Goal: Understand process/instructions: Learn about a topic

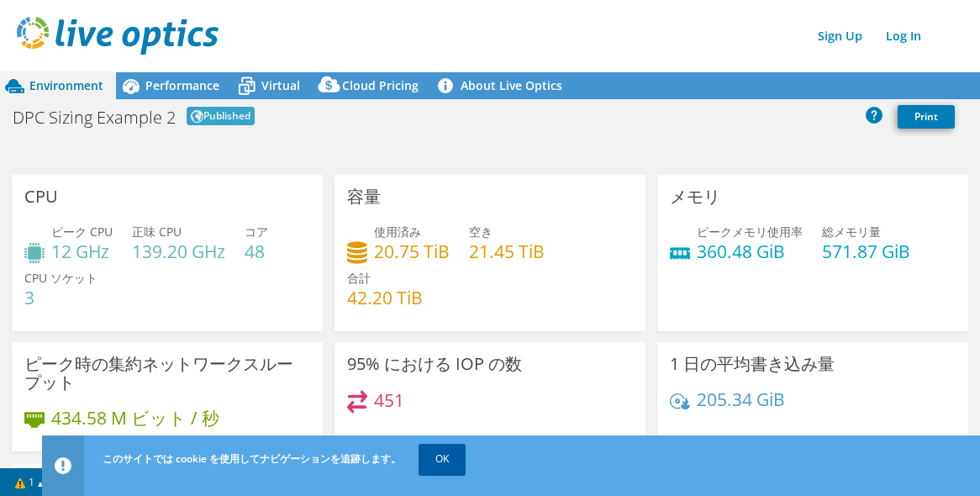
click at [455, 461] on link "OK" at bounding box center [441, 459] width 47 height 30
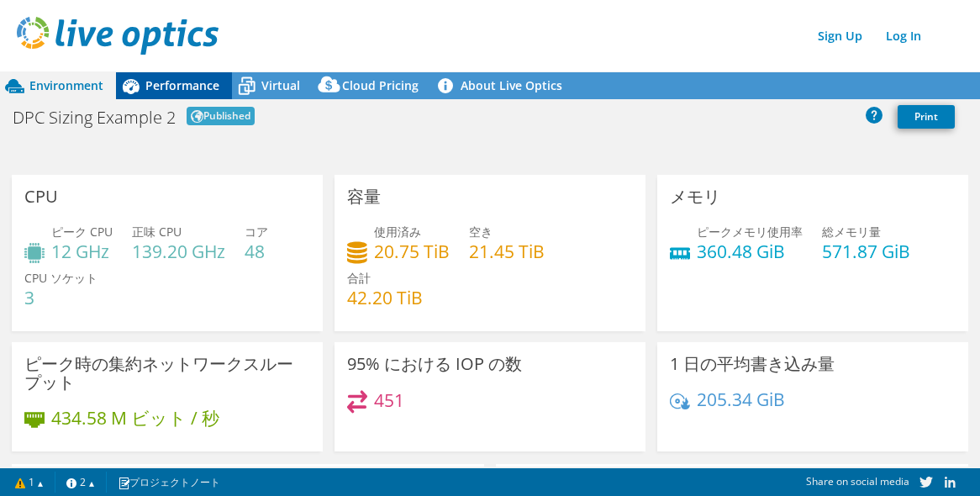
click at [184, 87] on span "Performance" at bounding box center [182, 85] width 74 height 16
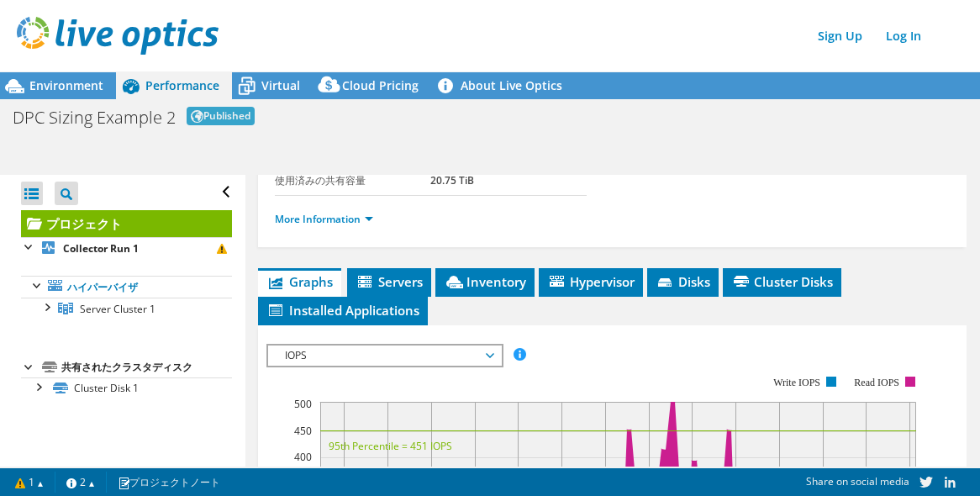
scroll to position [336, 0]
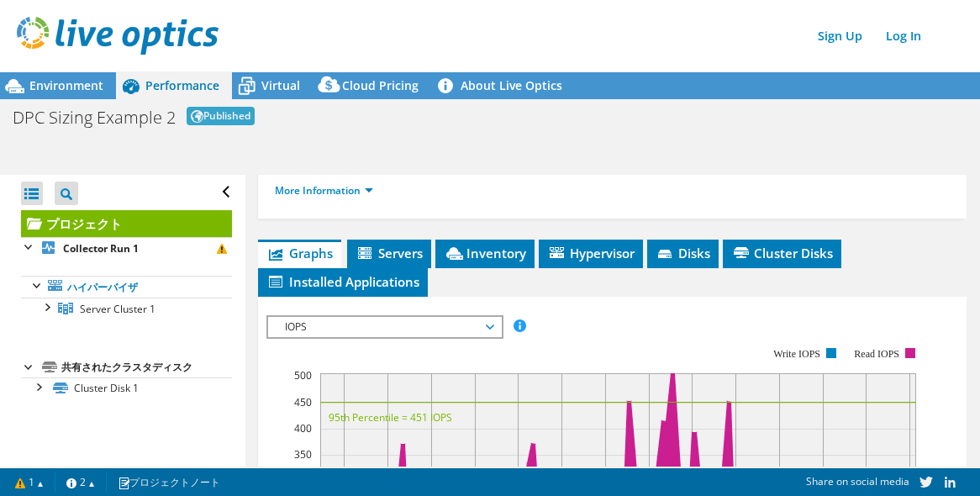
click at [402, 139] on div "Environment Performance Virtual Cloud Pricing 3" at bounding box center [490, 266] width 980 height 460
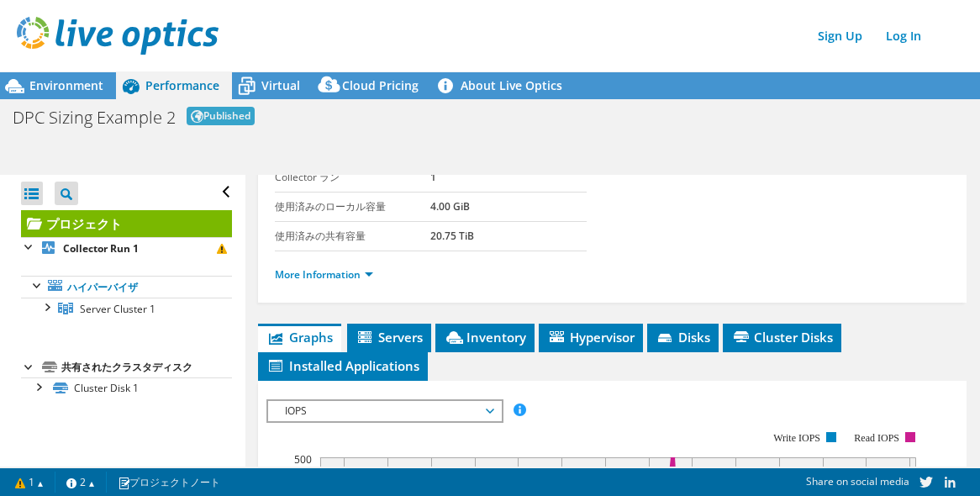
scroll to position [0, 0]
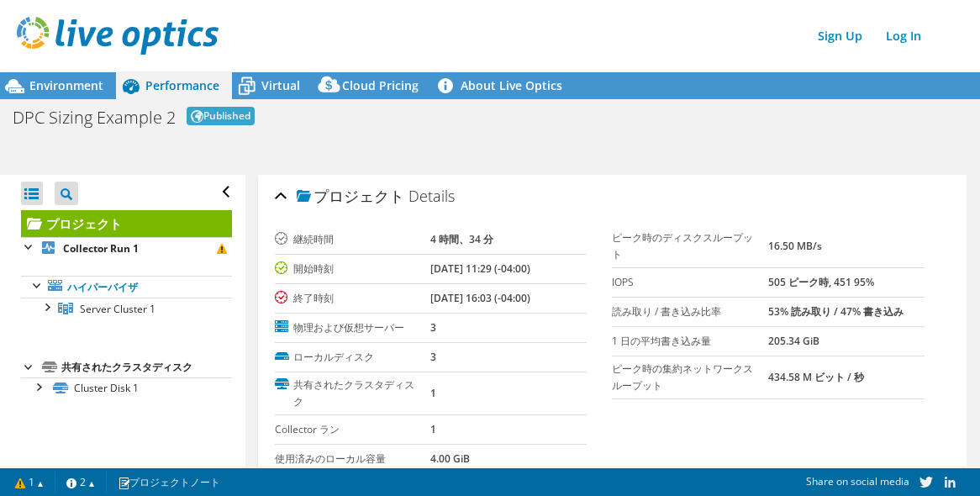
click at [216, 187] on div "Open All Close All Project Tree Filter" at bounding box center [126, 192] width 211 height 35
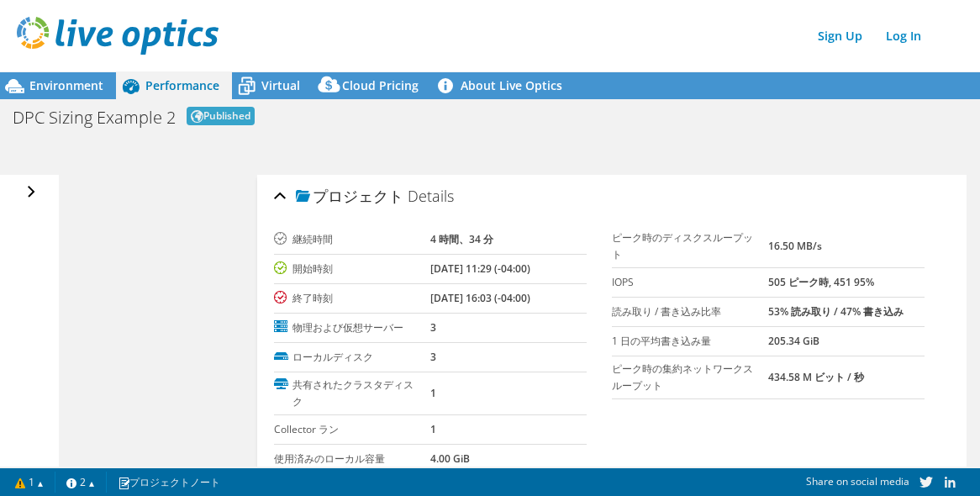
click at [33, 185] on div "Open All Close All Project Tree Filter" at bounding box center [33, 192] width 24 height 35
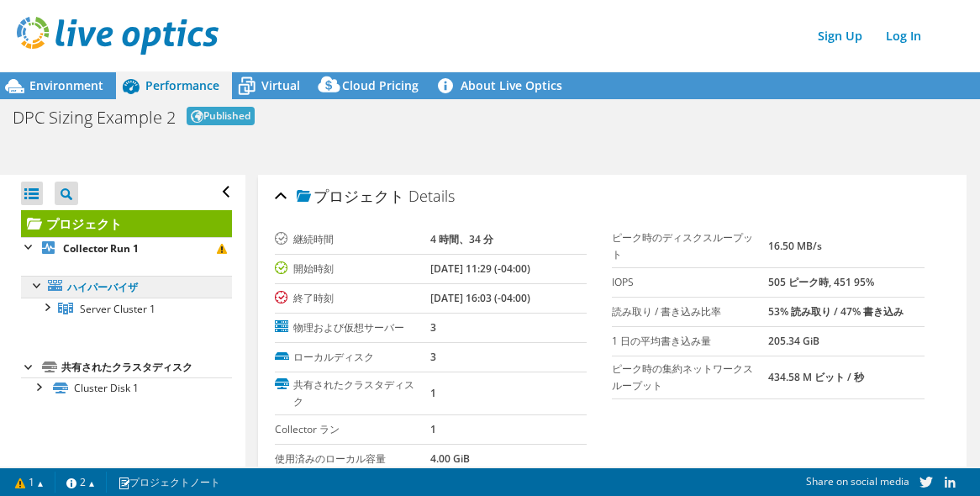
click at [88, 292] on link "ハイパーバイザ" at bounding box center [126, 287] width 211 height 22
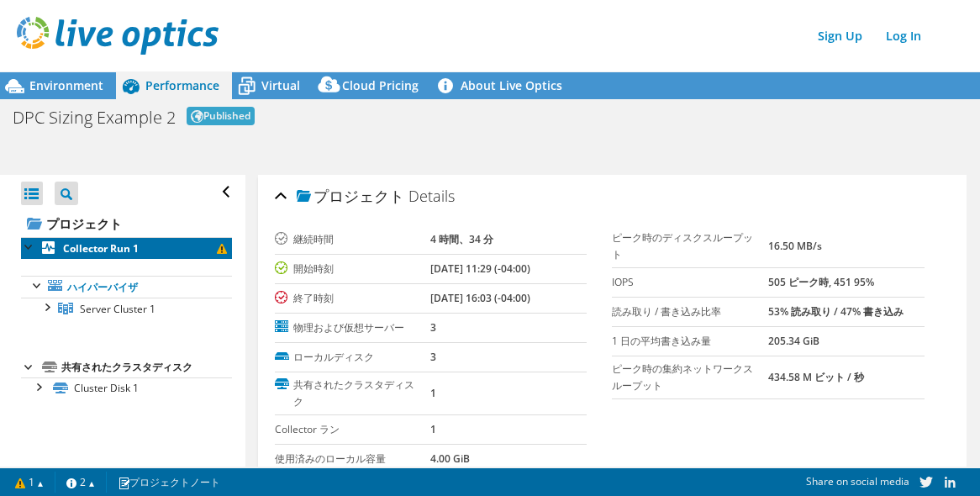
click at [97, 242] on b "Collector Run 1" at bounding box center [101, 248] width 76 height 14
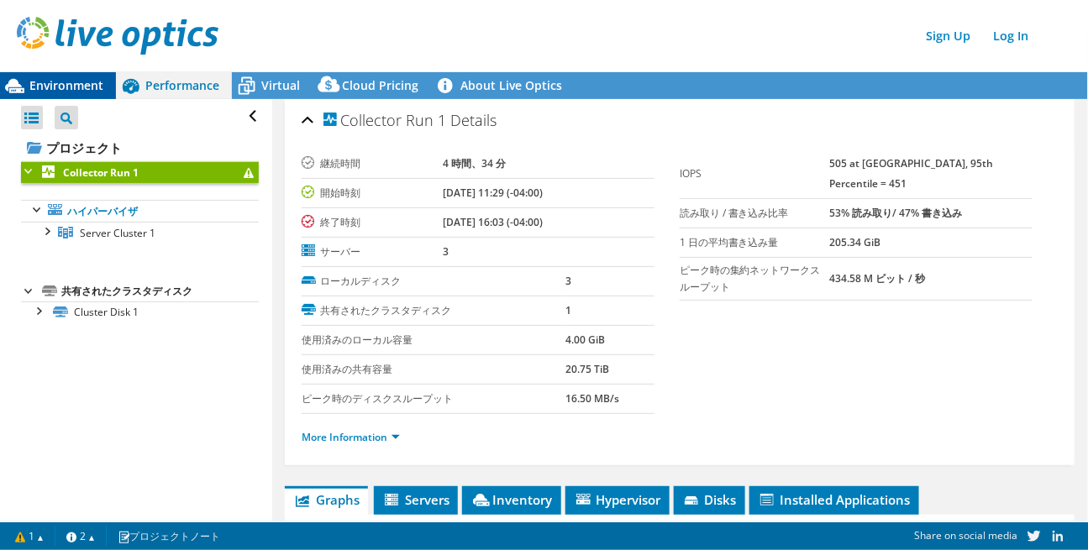
click at [83, 92] on span "Environment" at bounding box center [66, 85] width 74 height 16
